Goal: Task Accomplishment & Management: Complete application form

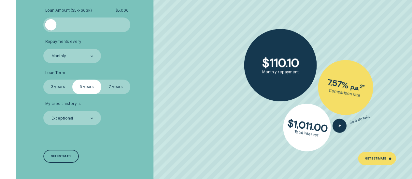
scroll to position [977, 0]
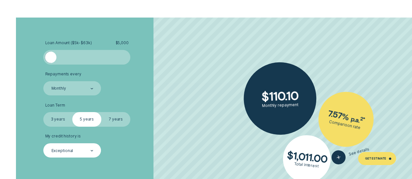
click at [91, 151] on div at bounding box center [92, 151] width 3 height 14
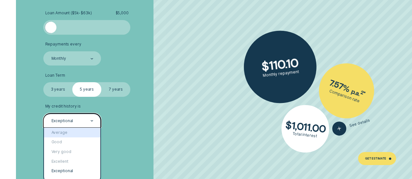
scroll to position [1042, 0]
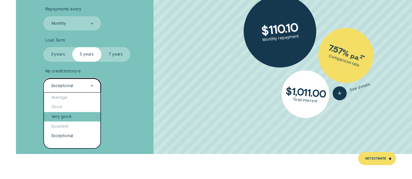
click at [58, 115] on div "Very good" at bounding box center [72, 117] width 56 height 10
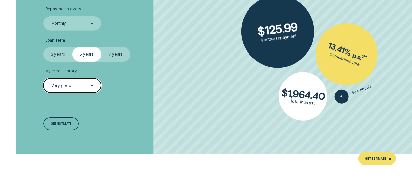
click at [116, 55] on label "7 years" at bounding box center [115, 54] width 29 height 14
click at [101, 47] on input "7 years" at bounding box center [101, 47] width 0 height 0
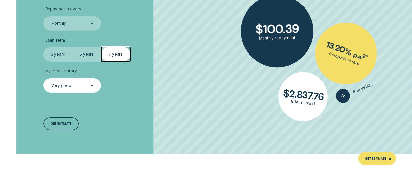
scroll to position [977, 0]
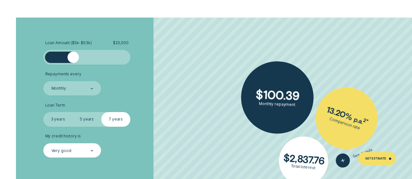
drag, startPoint x: 52, startPoint y: 61, endPoint x: 74, endPoint y: 60, distance: 21.5
click at [74, 60] on div at bounding box center [73, 58] width 12 height 12
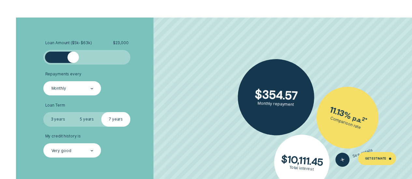
click at [91, 90] on div at bounding box center [92, 89] width 3 height 14
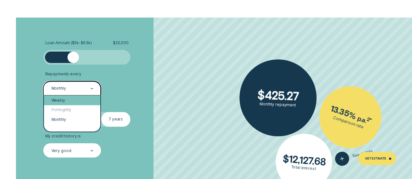
click at [86, 101] on div "Weekly" at bounding box center [72, 101] width 56 height 10
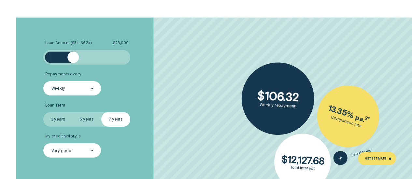
click at [87, 119] on label "5 years" at bounding box center [86, 119] width 29 height 14
click at [72, 112] on input "5 years" at bounding box center [72, 112] width 0 height 0
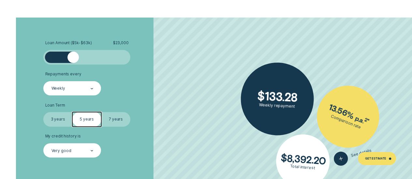
click at [61, 118] on label "3 years" at bounding box center [57, 119] width 29 height 14
click at [43, 112] on input "3 years" at bounding box center [43, 112] width 0 height 0
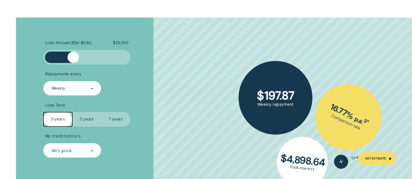
click at [87, 119] on label "5 years" at bounding box center [86, 119] width 29 height 14
click at [72, 112] on input "5 years" at bounding box center [72, 112] width 0 height 0
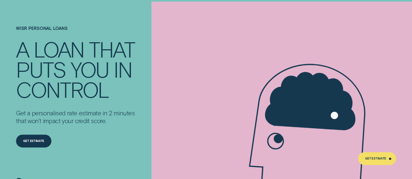
scroll to position [0, 0]
